Goal: Task Accomplishment & Management: Use online tool/utility

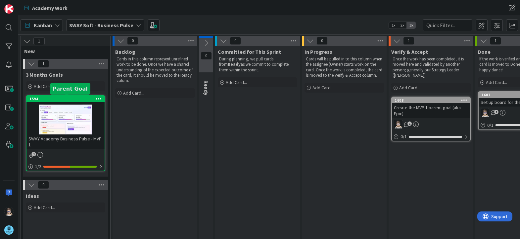
click at [67, 99] on div "1594" at bounding box center [66, 98] width 75 height 5
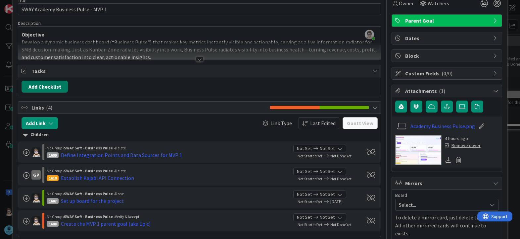
scroll to position [33, 0]
click at [42, 73] on span "Tasks" at bounding box center [200, 71] width 338 height 8
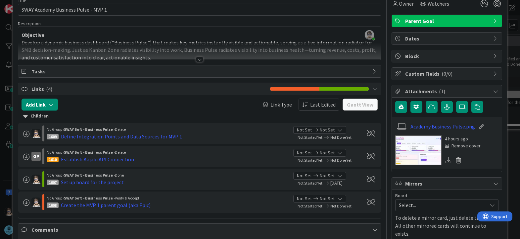
click at [42, 73] on span "Tasks" at bounding box center [200, 71] width 338 height 8
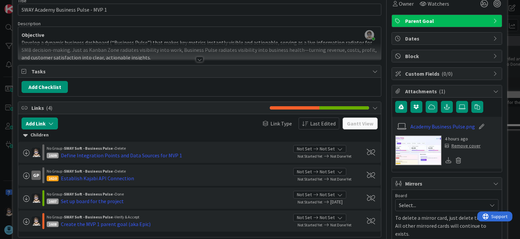
click at [198, 60] on div at bounding box center [199, 59] width 7 height 5
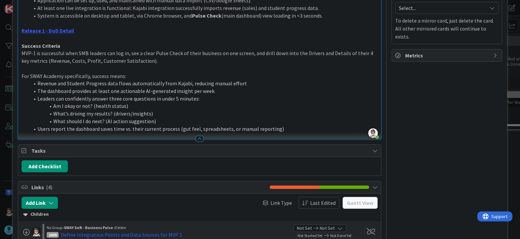
scroll to position [231, 0]
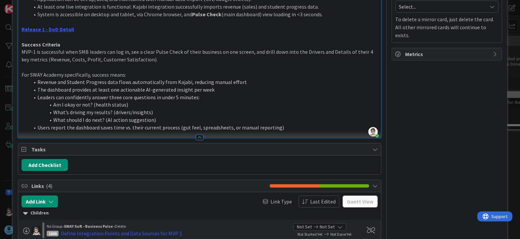
click at [280, 127] on li "Users report the dashboard saves time vs. their current process (gut feel, spre…" at bounding box center [203, 128] width 348 height 8
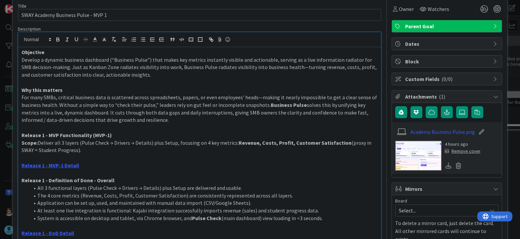
scroll to position [0, 0]
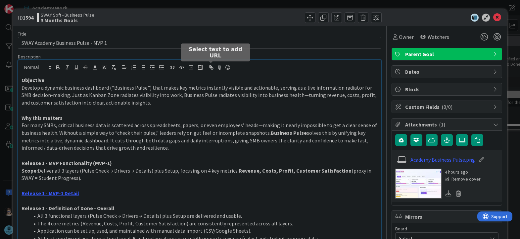
click at [213, 68] on icon "button" at bounding box center [211, 67] width 6 height 6
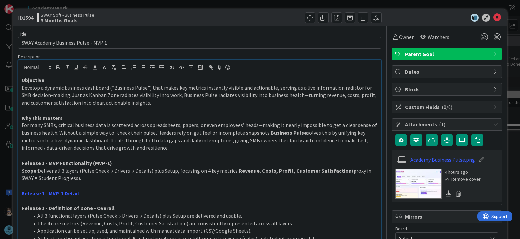
scroll to position [138, 0]
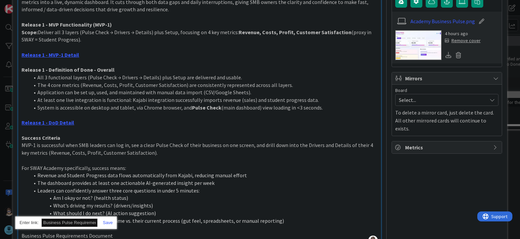
paste input "[URL][DOMAIN_NAME]"
type input "[URL][DOMAIN_NAME]"
click at [110, 222] on link at bounding box center [105, 222] width 15 height 5
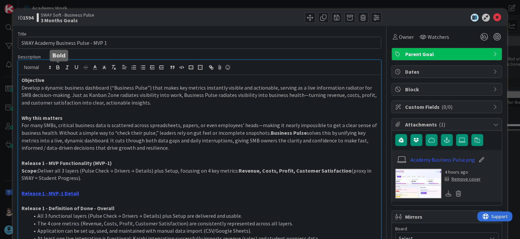
click at [58, 70] on icon "button" at bounding box center [58, 67] width 6 height 6
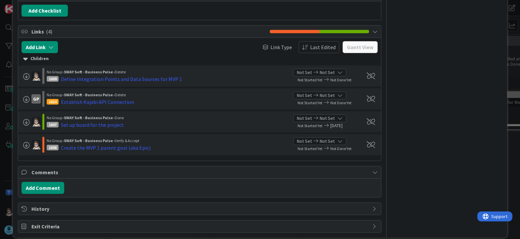
scroll to position [409, 0]
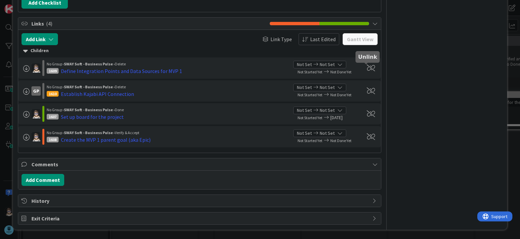
click at [367, 68] on span at bounding box center [371, 68] width 8 height 7
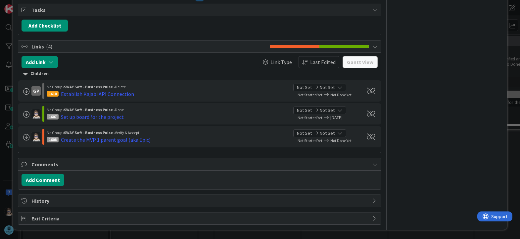
scroll to position [386, 0]
click at [367, 89] on span at bounding box center [371, 90] width 8 height 7
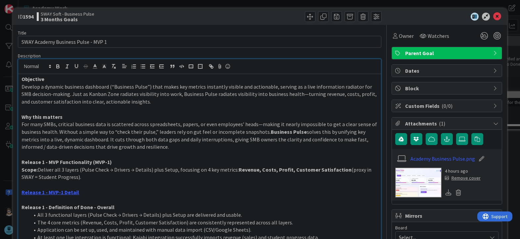
scroll to position [0, 0]
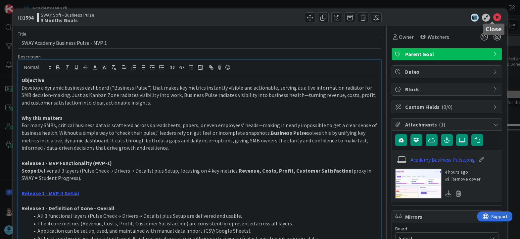
click at [494, 18] on icon at bounding box center [498, 18] width 8 height 8
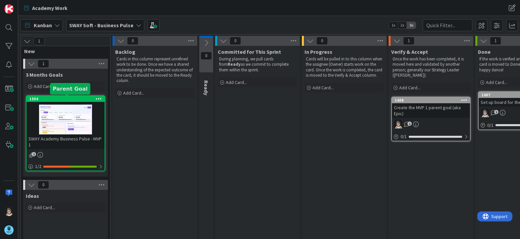
click at [64, 97] on div "1594" at bounding box center [66, 98] width 75 height 5
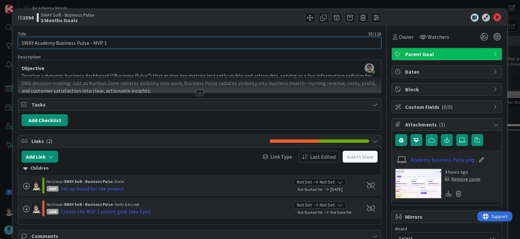
drag, startPoint x: 56, startPoint y: 43, endPoint x: -19, endPoint y: 45, distance: 75.2
click at [0, 45] on html "Academy Work Academy Work Kanban SWAY Soft - Business Pulse 1x 2x 3x 1 New 1 3 …" at bounding box center [260, 119] width 520 height 239
type input "Business Pulse - SWAY Academy MVP 1"
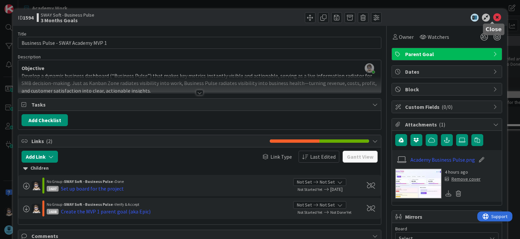
click at [494, 16] on icon at bounding box center [498, 18] width 8 height 8
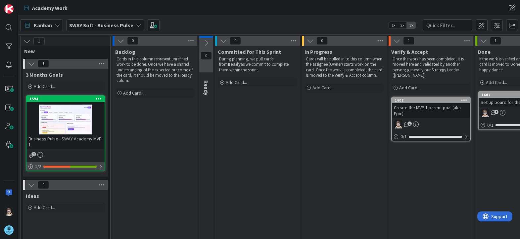
click at [101, 164] on div at bounding box center [101, 166] width 4 height 5
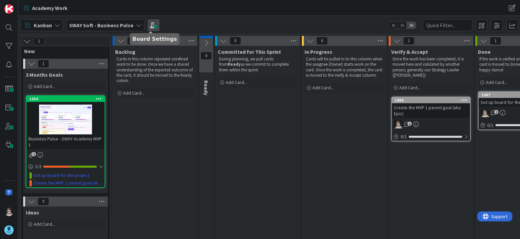
click at [152, 26] on span at bounding box center [154, 25] width 12 height 12
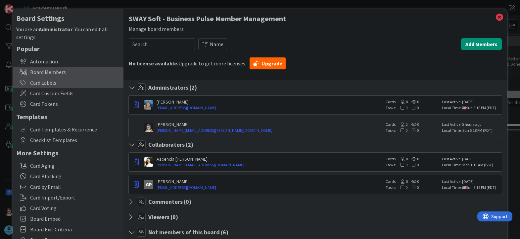
click at [79, 81] on div "Card Labels" at bounding box center [68, 82] width 111 height 11
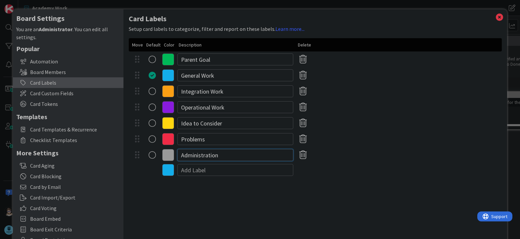
click at [209, 155] on input "Administration" at bounding box center [236, 155] width 116 height 12
click at [220, 154] on input "Administration" at bounding box center [236, 155] width 116 height 12
type input "Administrative Work"
click at [231, 138] on input "Problems" at bounding box center [236, 139] width 116 height 12
click at [245, 124] on input "Idea to Consider" at bounding box center [236, 123] width 116 height 12
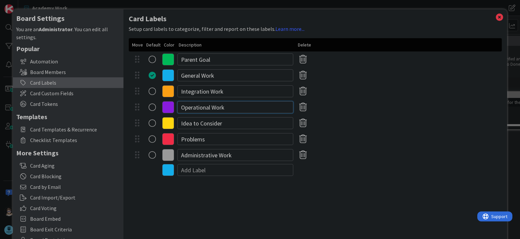
click at [243, 108] on input "Operational Work" at bounding box center [236, 107] width 116 height 12
click at [231, 61] on input "Parent Goal" at bounding box center [236, 59] width 116 height 12
click at [206, 193] on div "Card Labels Setup card labels to categorize, filter and report on these labels.…" at bounding box center [316, 136] width 384 height 254
click at [496, 17] on icon at bounding box center [500, 17] width 9 height 9
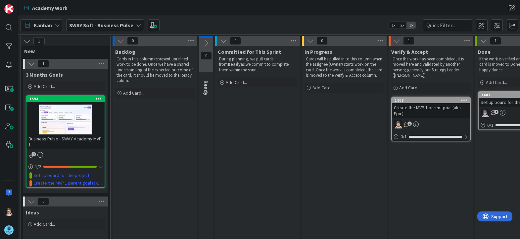
click at [156, 144] on div "Backlog Cards in this column represent unrefined work to be done. Once we have …" at bounding box center [155, 172] width 85 height 253
click at [100, 164] on div at bounding box center [101, 166] width 4 height 5
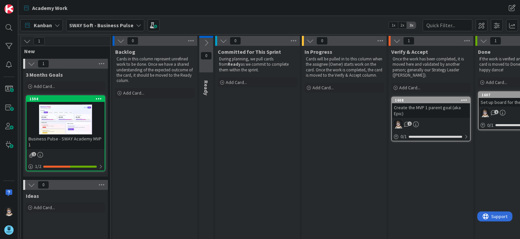
click at [203, 19] on div "Kanban SWAY Soft - Business Pulse 1x 2x 3x" at bounding box center [269, 25] width 502 height 18
